Goal: Transaction & Acquisition: Subscribe to service/newsletter

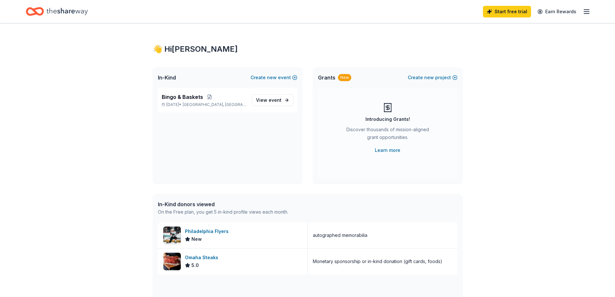
click at [585, 10] on icon "button" at bounding box center [587, 12] width 8 height 8
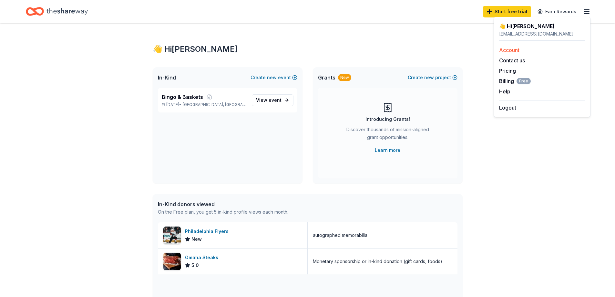
click at [509, 51] on link "Account" at bounding box center [509, 50] width 20 height 6
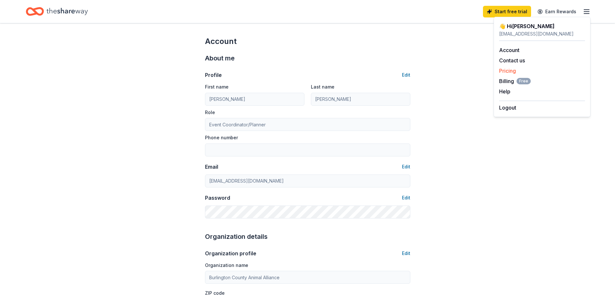
click at [506, 70] on link "Pricing" at bounding box center [507, 70] width 17 height 6
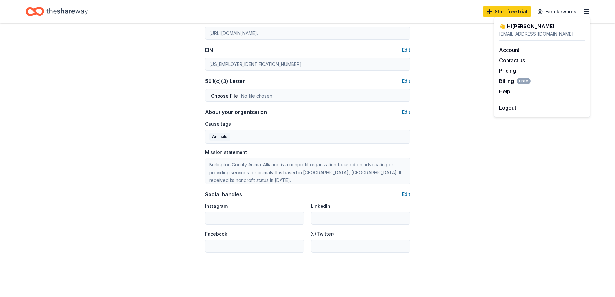
scroll to position [189, 0]
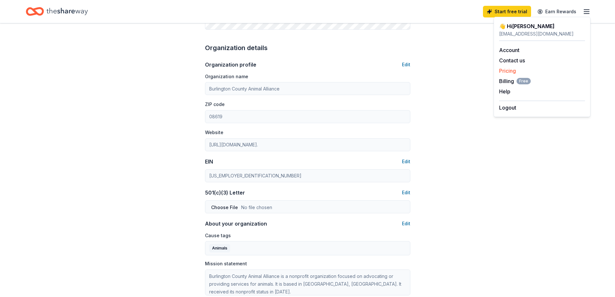
click at [508, 72] on link "Pricing" at bounding box center [507, 70] width 17 height 6
click at [506, 70] on link "Pricing" at bounding box center [507, 70] width 17 height 6
click at [508, 79] on span "Billing Free" at bounding box center [515, 81] width 32 height 8
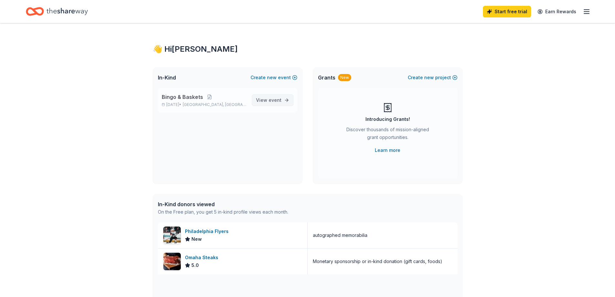
click at [265, 100] on span "View event" at bounding box center [269, 100] width 26 height 8
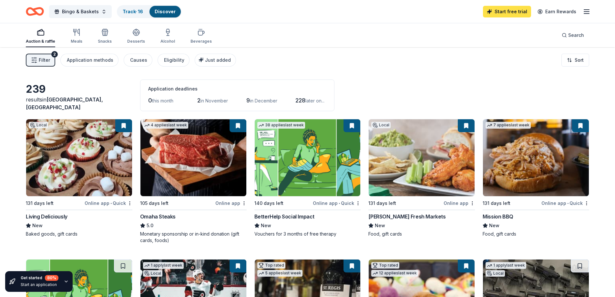
click at [510, 11] on link "Start free trial" at bounding box center [507, 12] width 48 height 12
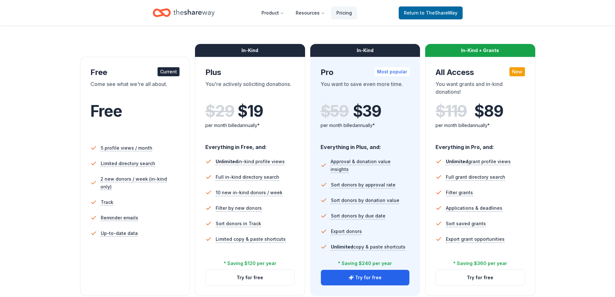
scroll to position [97, 0]
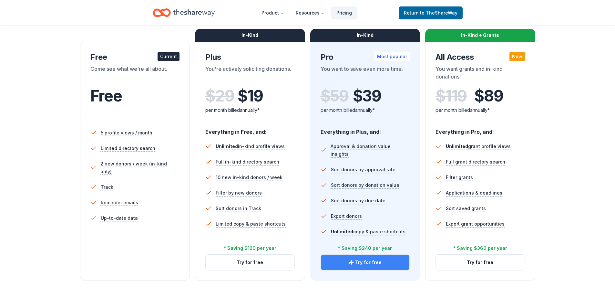
click at [361, 262] on button "Try for free" at bounding box center [365, 261] width 89 height 15
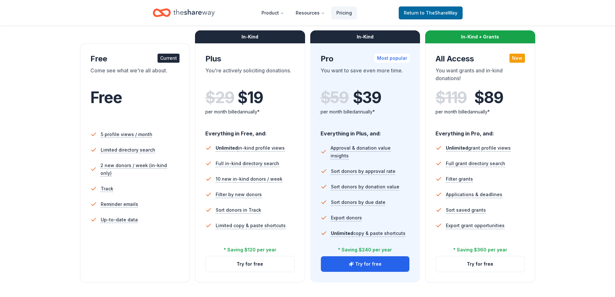
scroll to position [93, 0]
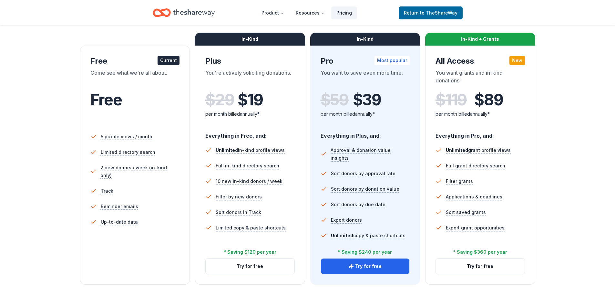
click at [341, 12] on link "Pricing" at bounding box center [344, 12] width 26 height 13
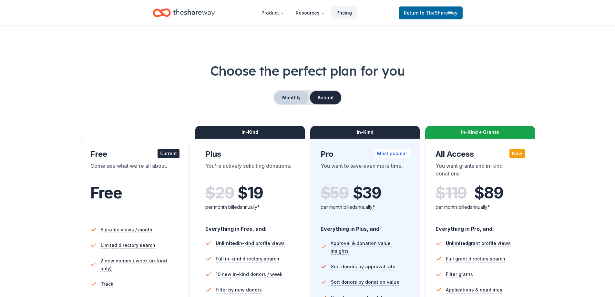
click at [293, 95] on button "Monthly" at bounding box center [291, 98] width 35 height 14
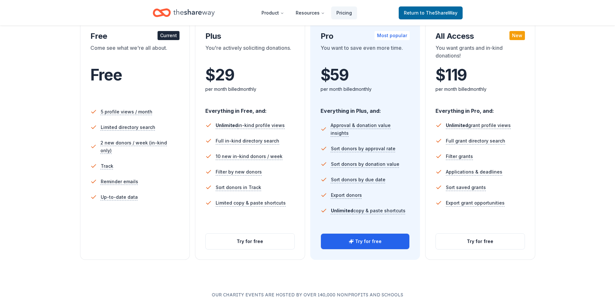
scroll to position [129, 0]
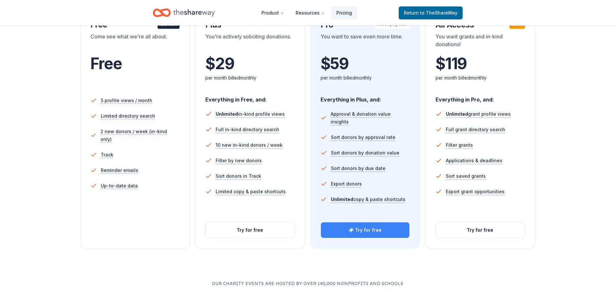
click at [366, 229] on button "Try for free" at bounding box center [365, 229] width 89 height 15
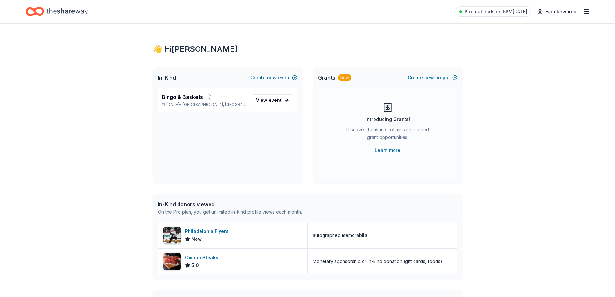
click at [587, 11] on icon "button" at bounding box center [587, 12] width 8 height 8
click at [509, 108] on button "Logout" at bounding box center [507, 108] width 17 height 8
